Goal: Information Seeking & Learning: Check status

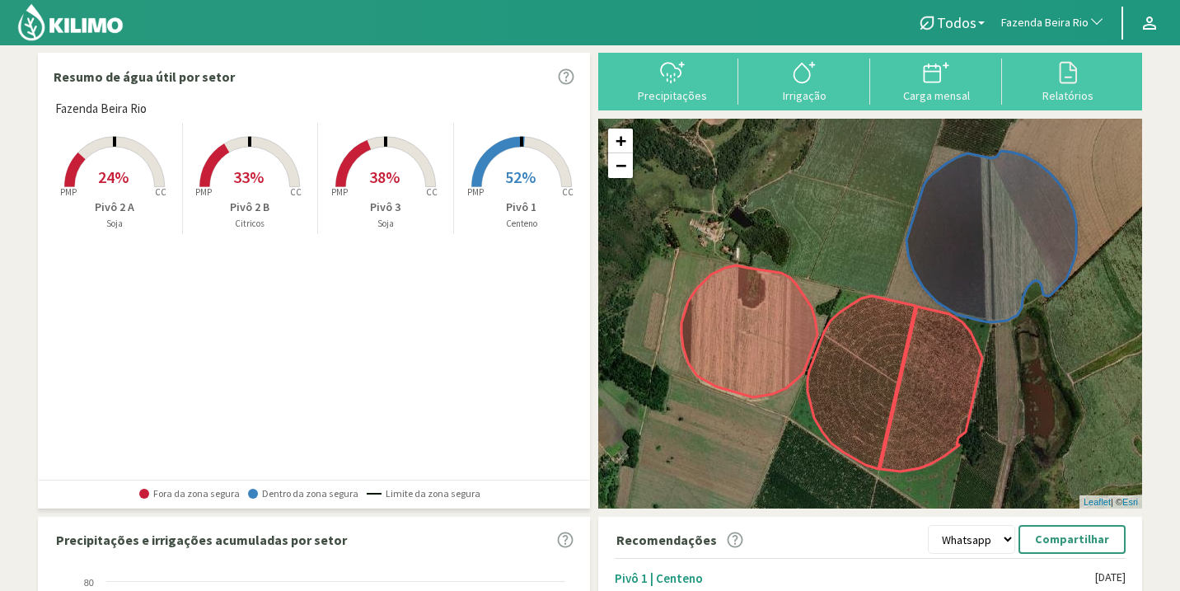
click at [391, 185] on span "38%" at bounding box center [384, 176] width 30 height 21
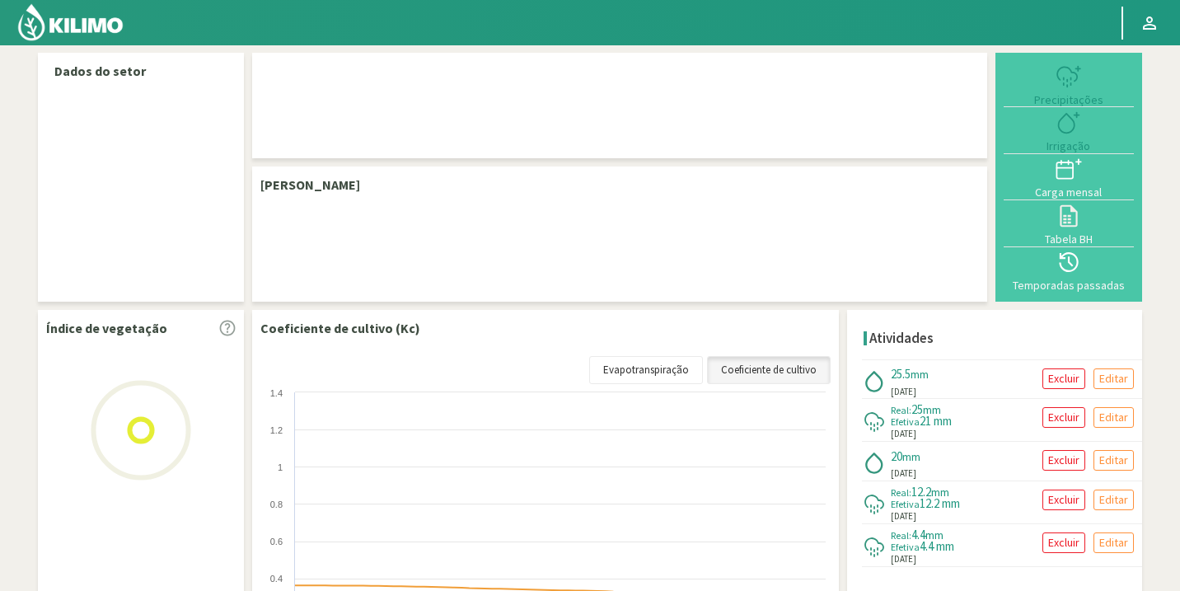
select select "93: Object"
select select "3: Object"
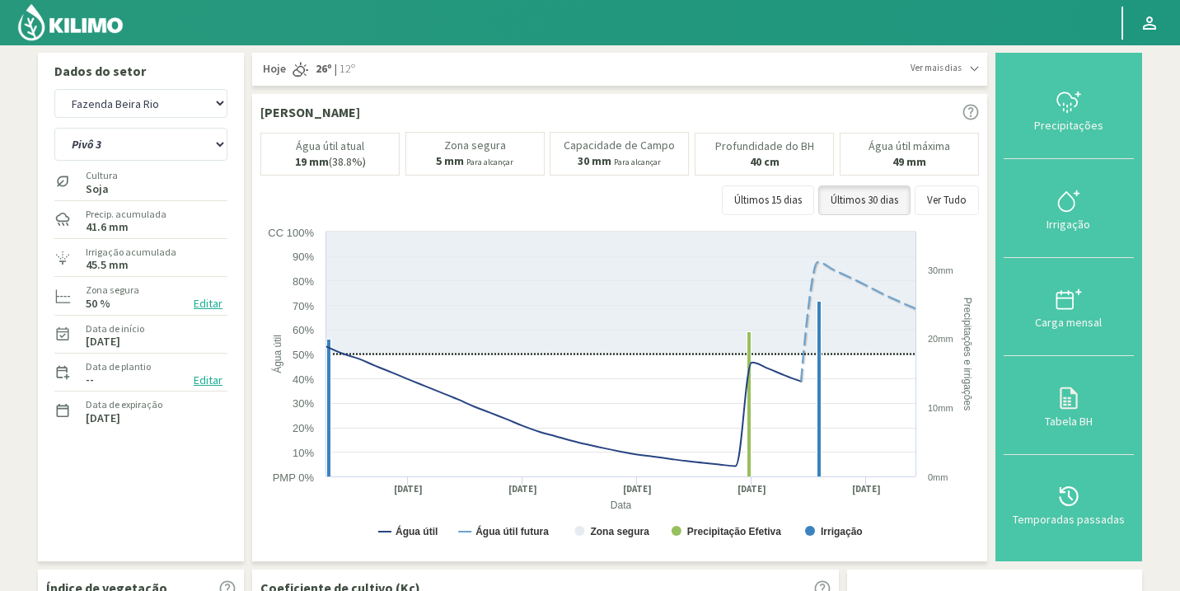
click at [73, 33] on img at bounding box center [70, 22] width 108 height 40
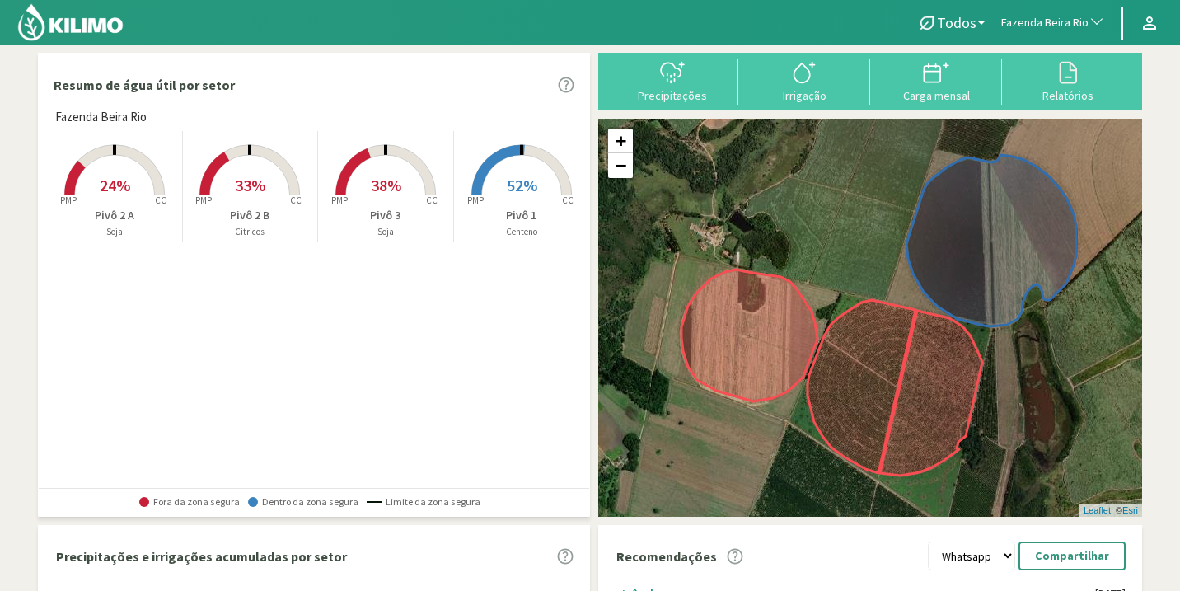
click at [255, 197] on rect at bounding box center [250, 197] width 132 height 132
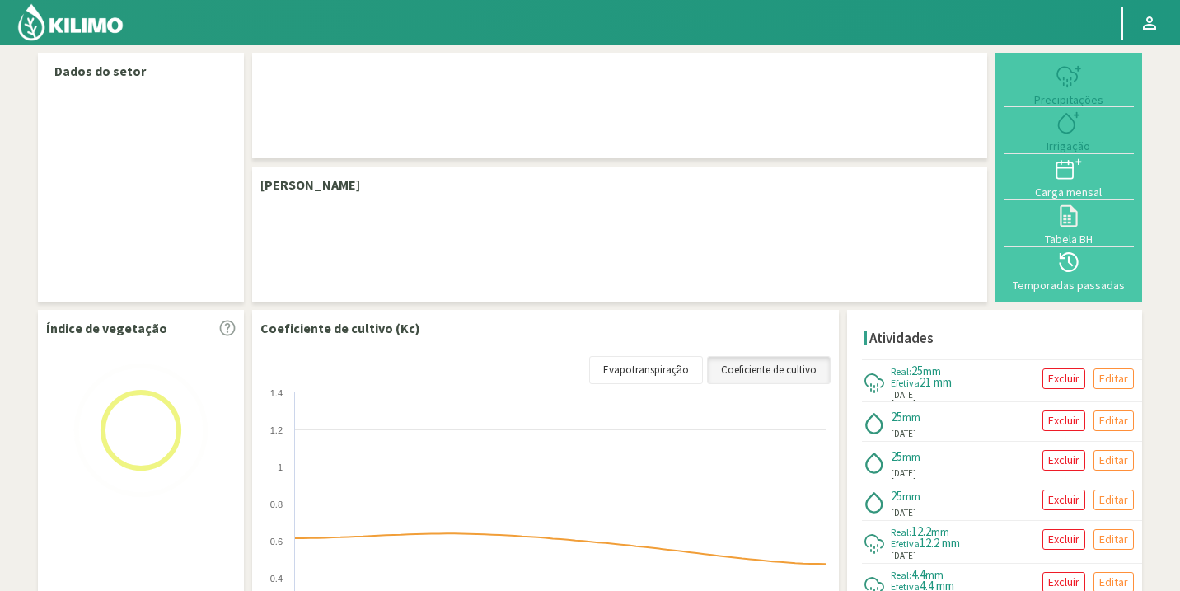
select select "93: Object"
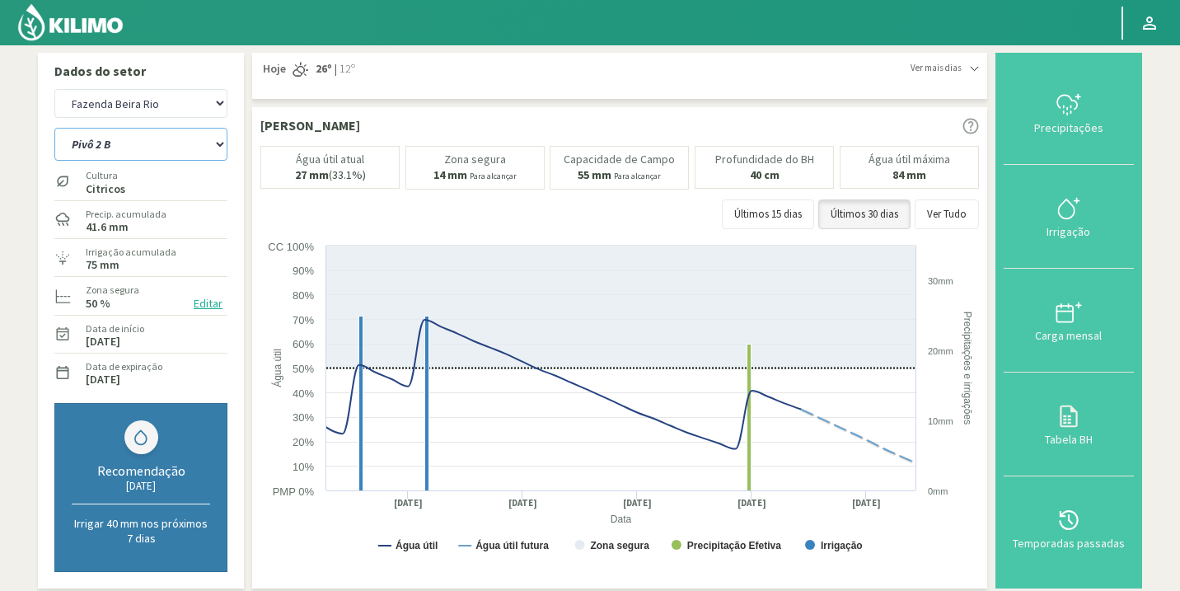
click at [221, 148] on select "Pivô 1 Pivô 2 A Pivô 2 B Pivô 3" at bounding box center [140, 144] width 173 height 33
click at [54, 128] on select "Pivô 1 Pivô 2 A Pivô 2 B Pivô 3" at bounding box center [140, 144] width 173 height 33
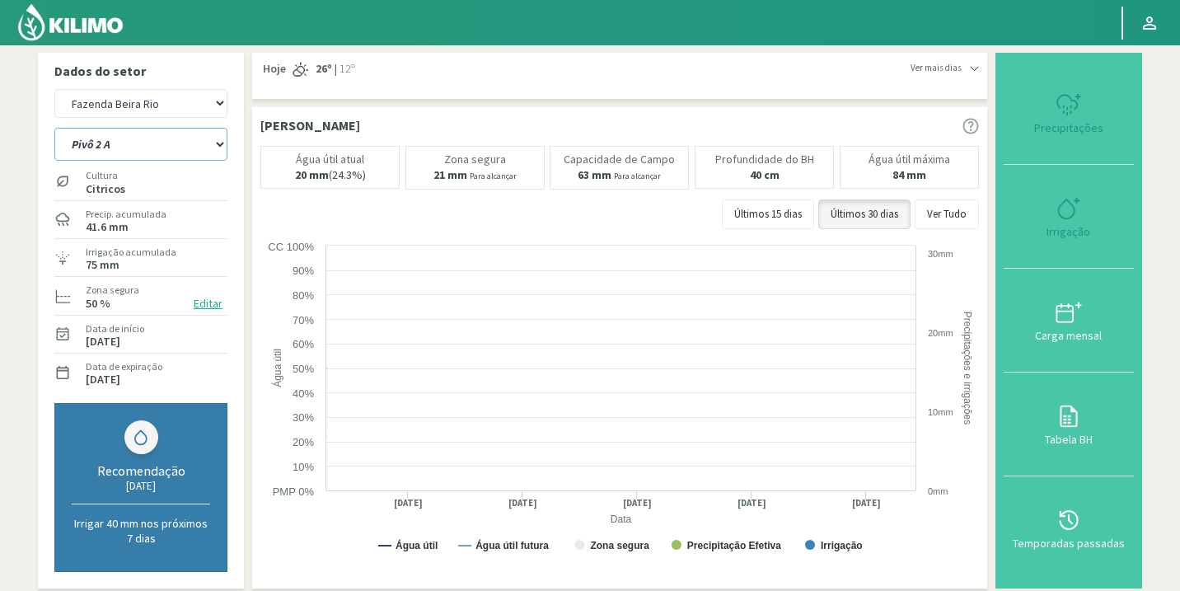
select select "2: Object"
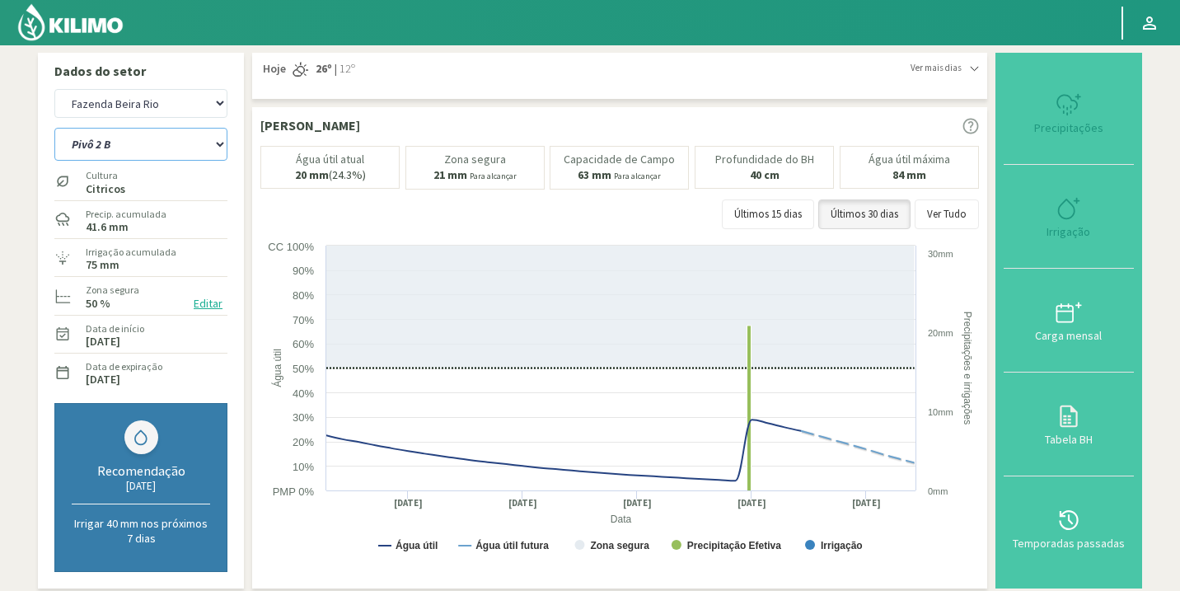
select select "374: Object"
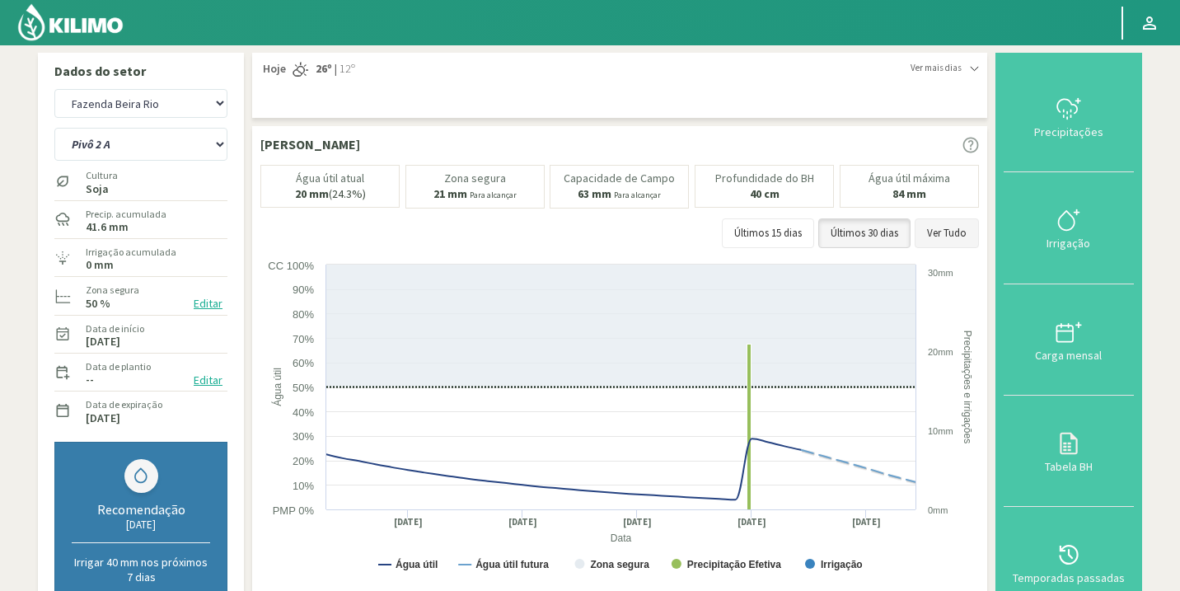
click at [959, 228] on button "Ver Tudo" at bounding box center [947, 233] width 64 height 30
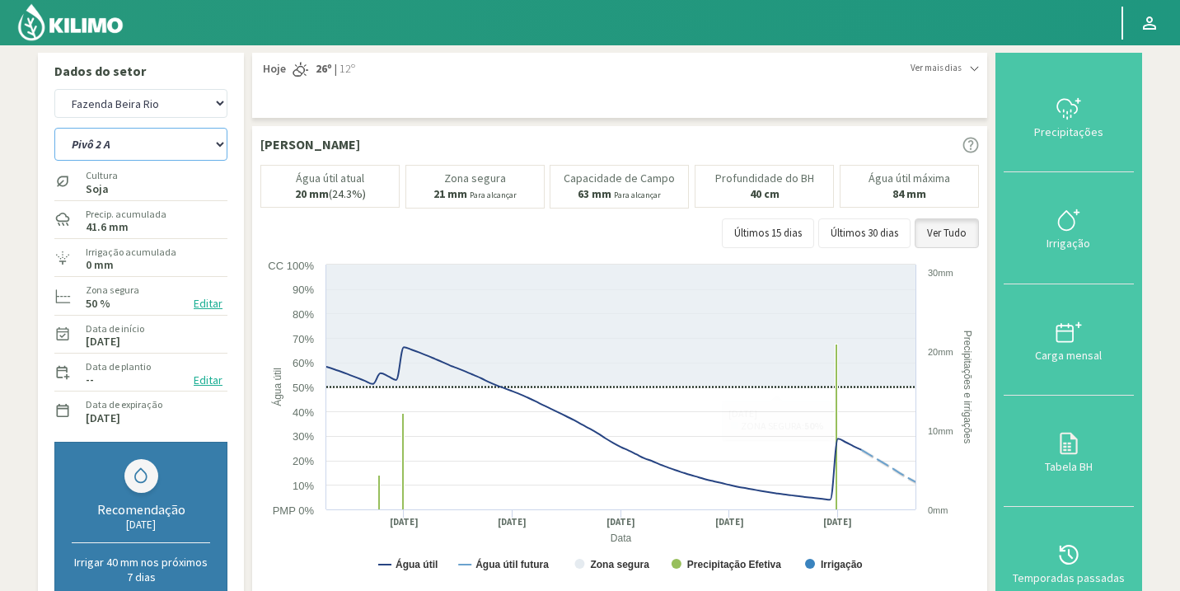
click at [214, 157] on select "Pivô 1 Pivô 2 A Pivô 2 B Pivô 3" at bounding box center [140, 144] width 173 height 33
click at [54, 128] on select "Pivô 1 Pivô 2 A Pivô 2 B Pivô 3" at bounding box center [140, 144] width 173 height 33
click at [166, 140] on select "Pivô 1 Pivô 2 A Pivô 2 B Pivô 3" at bounding box center [140, 144] width 173 height 33
click at [54, 128] on select "Pivô 1 Pivô 2 A Pivô 2 B Pivô 3" at bounding box center [140, 144] width 173 height 33
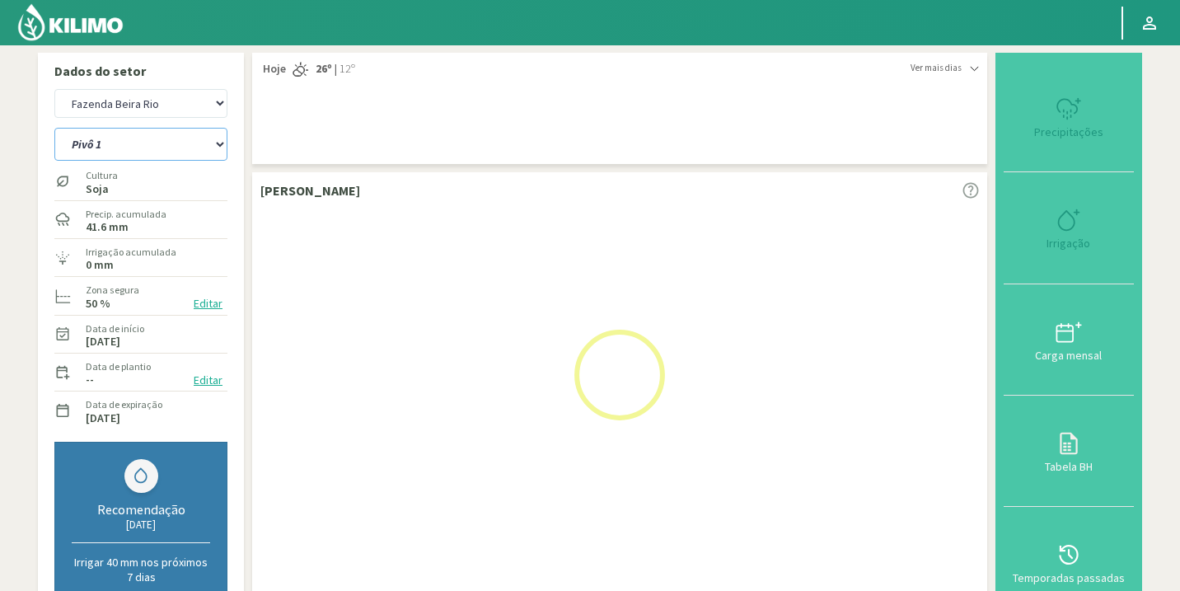
select select "5: Object"
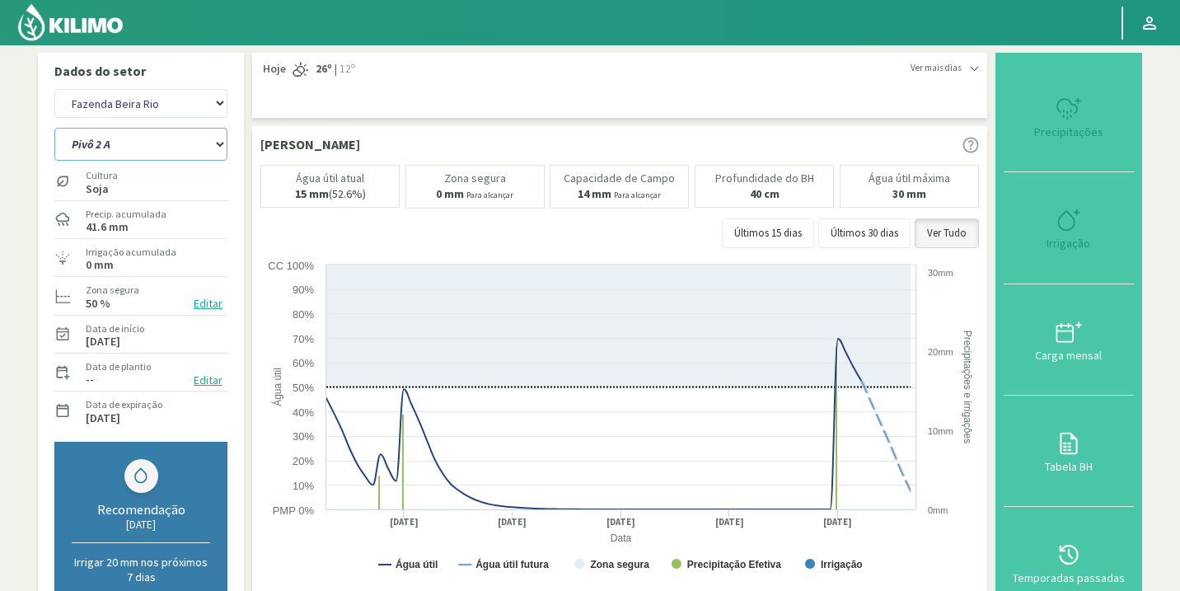
select select "655: Object"
select select "8: Object"
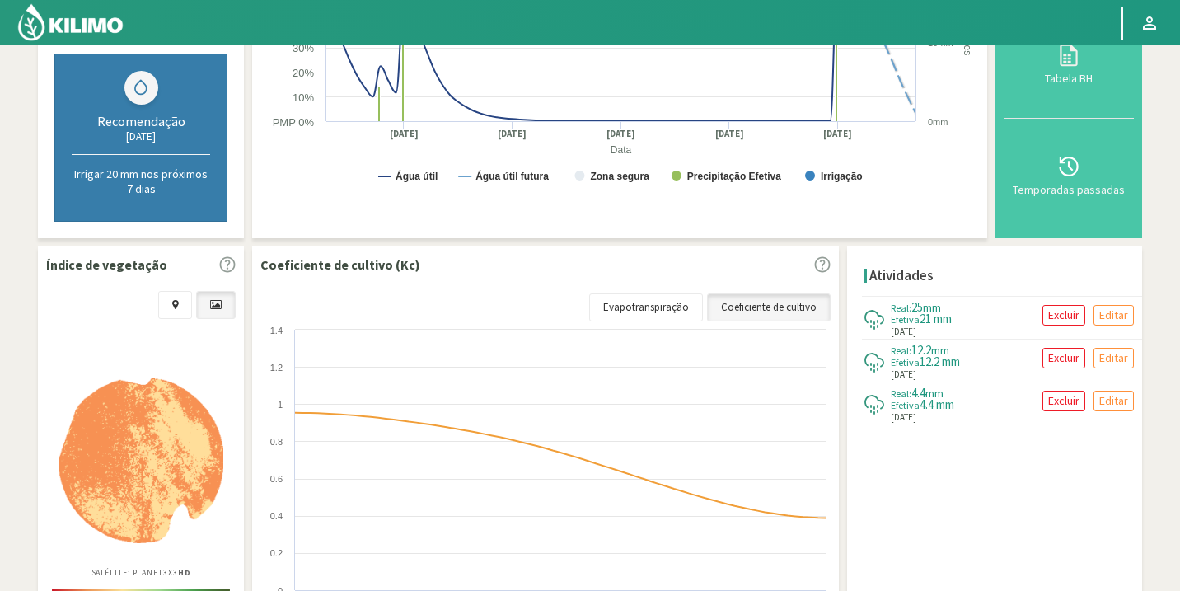
scroll to position [542, 0]
